Goal: Task Accomplishment & Management: Complete application form

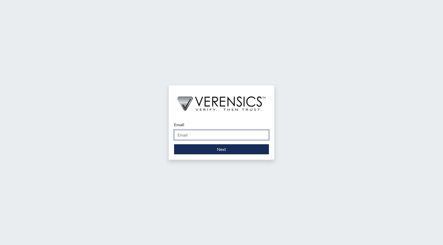
click at [190, 136] on input "Email" at bounding box center [221, 135] width 95 height 10
click at [188, 135] on input "Email" at bounding box center [221, 135] width 95 height 10
type input "[PERSON_NAME][EMAIL_ADDRESS][PERSON_NAME][DOMAIN_NAME]"
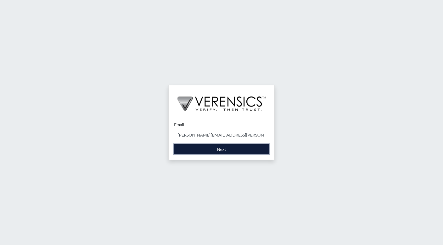
click at [224, 147] on button "Next" at bounding box center [221, 149] width 95 height 10
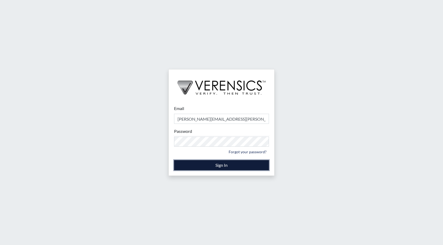
click at [219, 164] on button "Sign In" at bounding box center [221, 165] width 95 height 10
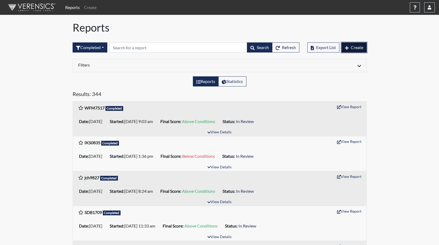
click at [351, 46] on span "Create" at bounding box center [357, 47] width 12 height 5
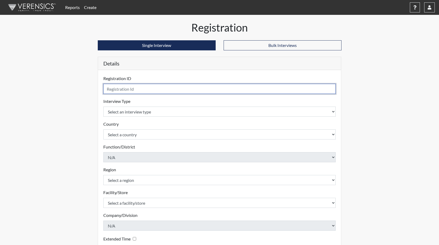
click at [136, 89] on input "text" at bounding box center [219, 89] width 233 height 10
type input "HLB9187"
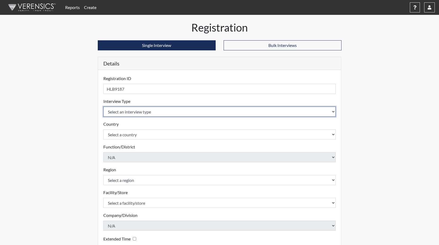
click at [113, 109] on select "Select an interview type Corrections Pre-Employment" at bounding box center [219, 112] width 233 height 10
select select "ff733e93-e1bf-11ea-9c9f-0eff0cf7eb8f"
click at [103, 107] on select "Select an interview type Corrections Pre-Employment" at bounding box center [219, 112] width 233 height 10
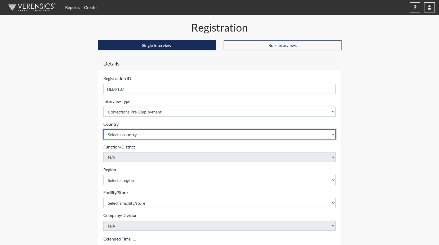
click at [115, 135] on select "Select a country [GEOGRAPHIC_DATA] [GEOGRAPHIC_DATA]" at bounding box center [219, 134] width 233 height 10
select select "united-states-of-[GEOGRAPHIC_DATA]"
click at [103, 129] on select "Select a country [GEOGRAPHIC_DATA] [GEOGRAPHIC_DATA]" at bounding box center [219, 134] width 233 height 10
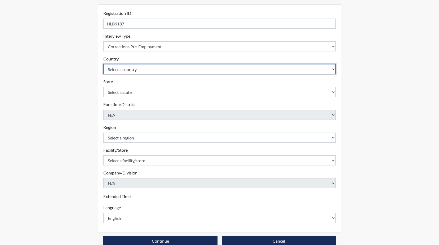
scroll to position [76, 0]
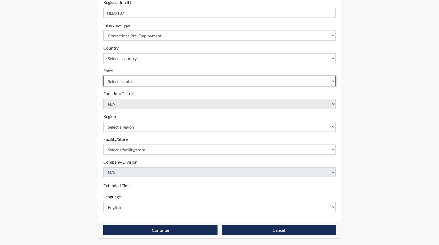
click at [121, 82] on select "Select a state [US_STATE] [US_STATE] [US_STATE] [US_STATE] [US_STATE] [US_STATE…" at bounding box center [219, 81] width 233 height 10
select select "GA"
click at [103, 76] on select "Select a state [US_STATE] [US_STATE] [US_STATE] [US_STATE] [US_STATE] [US_STATE…" at bounding box center [219, 81] width 233 height 10
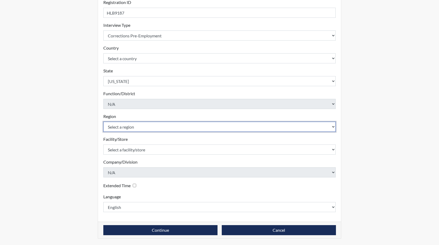
click at [130, 129] on select "Select a region [GEOGRAPHIC_DATA]" at bounding box center [219, 127] width 233 height 10
select select "8bdab1f8-09d2-48bf-ae6d-f2dae3084107"
click at [103, 122] on select "Select a region [GEOGRAPHIC_DATA]" at bounding box center [219, 127] width 233 height 10
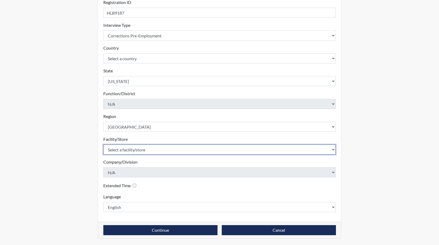
click at [138, 149] on select "Select a facility/store GD&CP SMU*+" at bounding box center [219, 149] width 233 height 10
select select "43ff33d3-b326-4461-b740-f0025afaca61"
click at [103, 144] on select "Select a facility/store GD&CP SMU*+" at bounding box center [219, 149] width 233 height 10
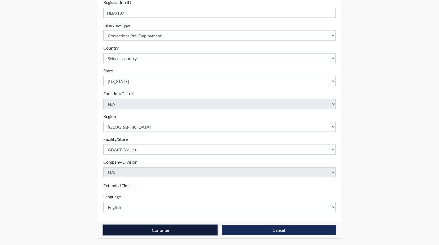
click at [161, 232] on button "Continue" at bounding box center [160, 230] width 114 height 10
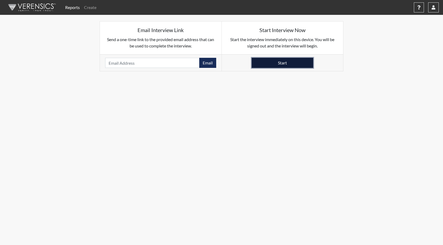
click at [259, 65] on button "Start" at bounding box center [282, 63] width 61 height 10
